Goal: Transaction & Acquisition: Purchase product/service

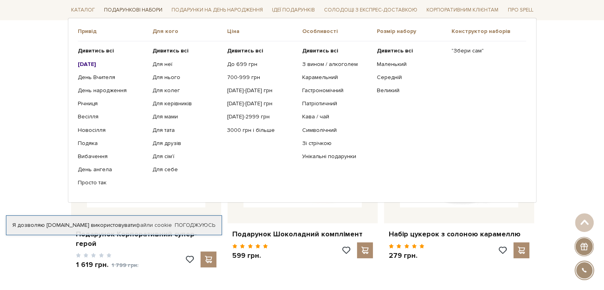
click at [137, 12] on link "Подарункові набори" at bounding box center [133, 10] width 65 height 12
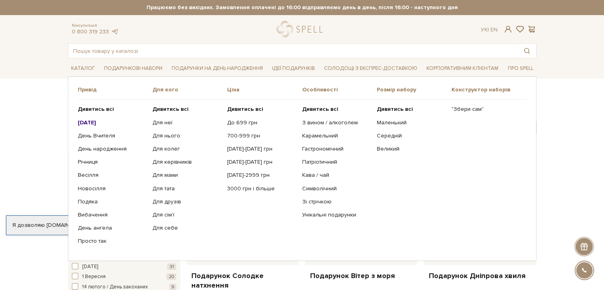
click at [91, 123] on b "[DATE]" at bounding box center [87, 122] width 18 height 7
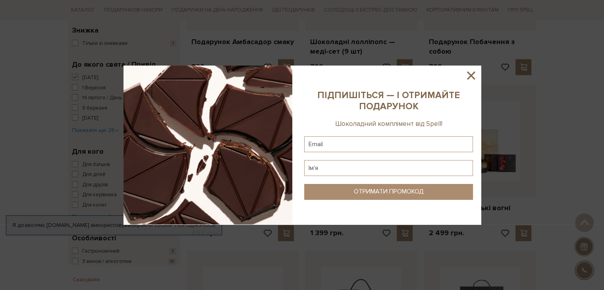
scroll to position [238, 0]
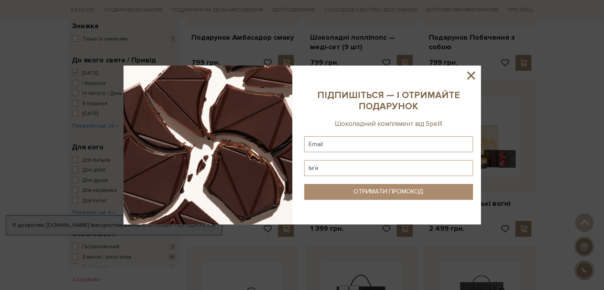
click at [465, 75] on icon at bounding box center [471, 76] width 14 height 14
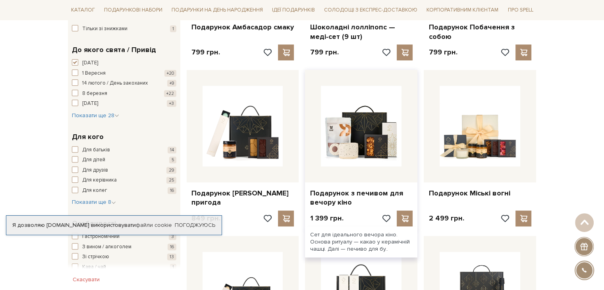
scroll to position [278, 0]
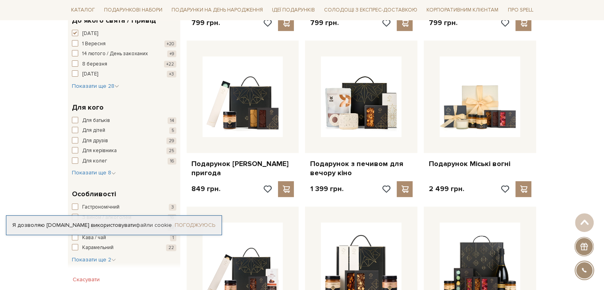
click at [189, 224] on link "Погоджуюсь" at bounding box center [195, 225] width 41 height 7
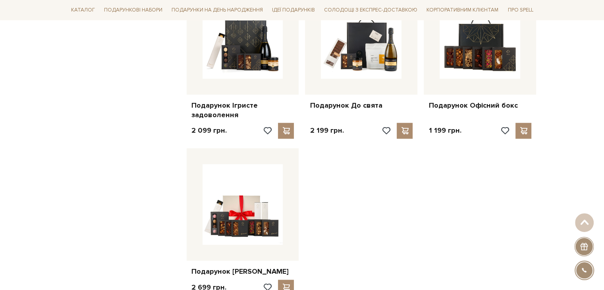
scroll to position [913, 0]
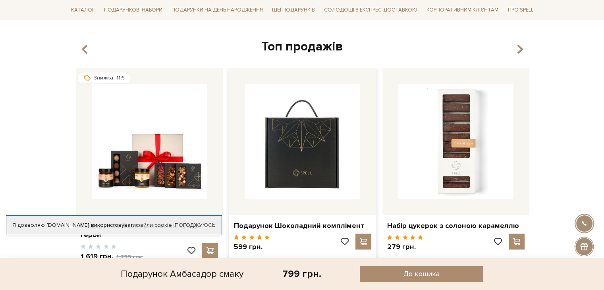
scroll to position [596, 0]
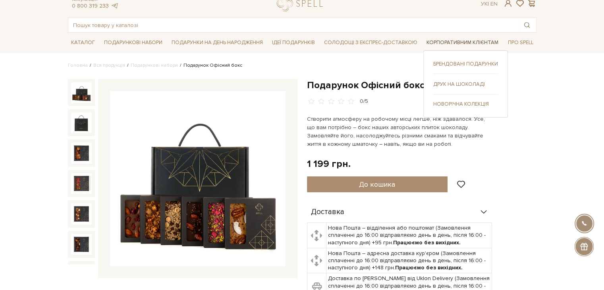
scroll to position [40, 0]
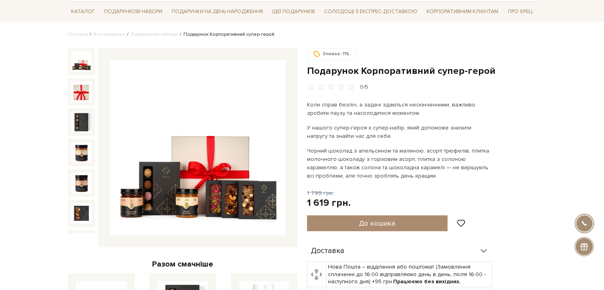
scroll to position [40, 0]
